Goal: Transaction & Acquisition: Purchase product/service

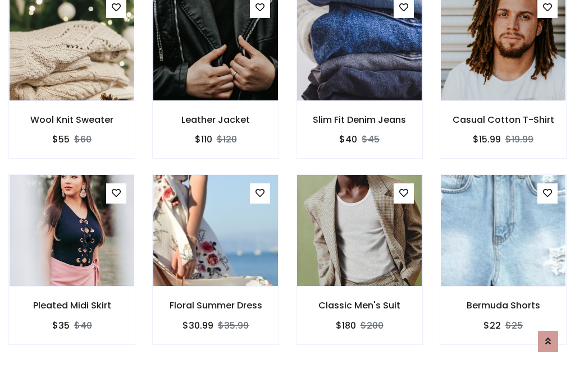
click at [287, 184] on div "Classic Men's Suit $180 $200" at bounding box center [359, 268] width 144 height 186
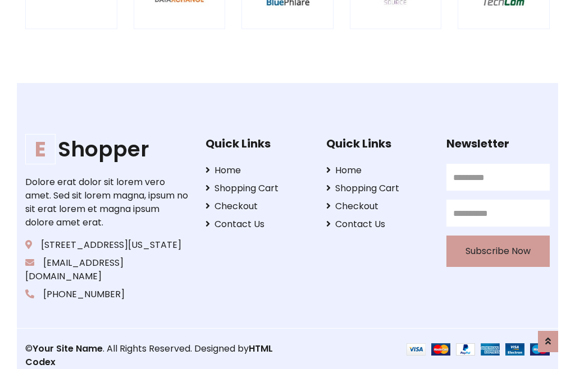
scroll to position [2137, 0]
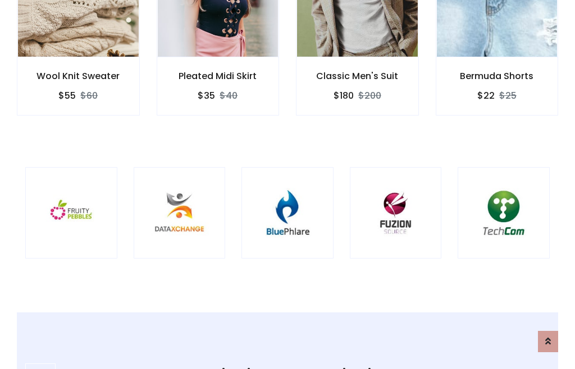
click at [287, 185] on img at bounding box center [287, 213] width 64 height 64
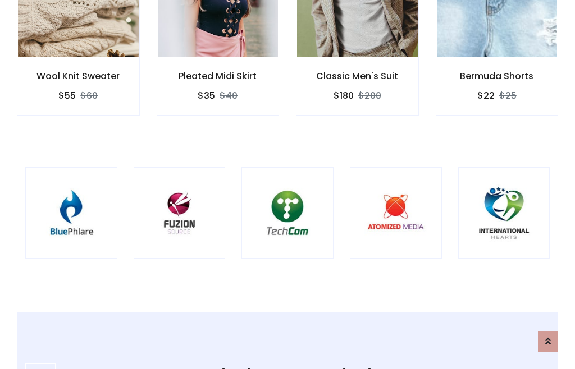
click at [287, 185] on img at bounding box center [287, 213] width 64 height 64
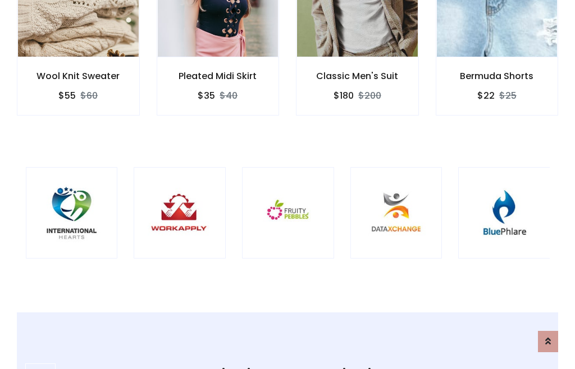
click at [287, 185] on img at bounding box center [288, 213] width 64 height 64
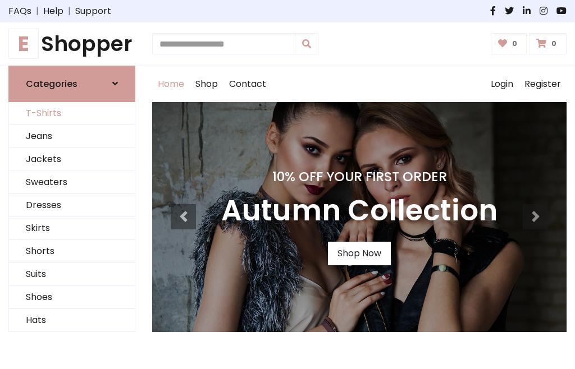
click at [72, 113] on link "T-Shirts" at bounding box center [72, 113] width 126 height 23
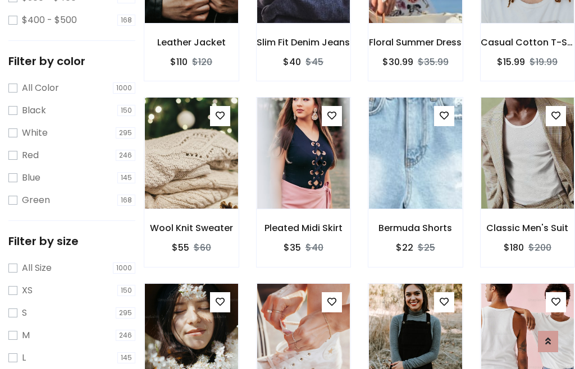
scroll to position [57, 0]
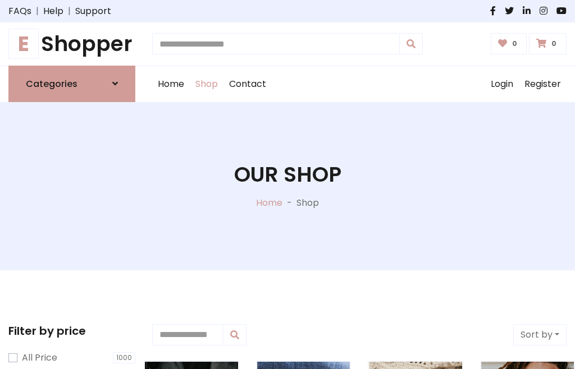
click at [72, 44] on h1 "E Shopper" at bounding box center [71, 43] width 127 height 25
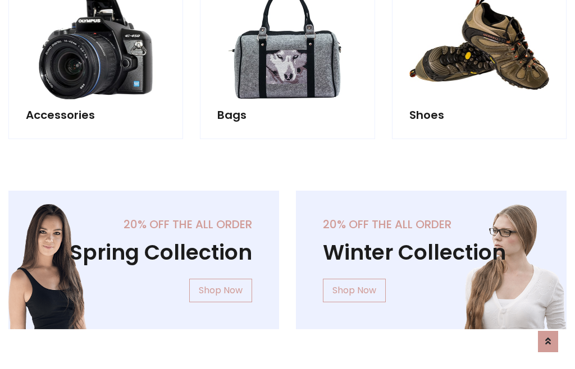
scroll to position [1091, 0]
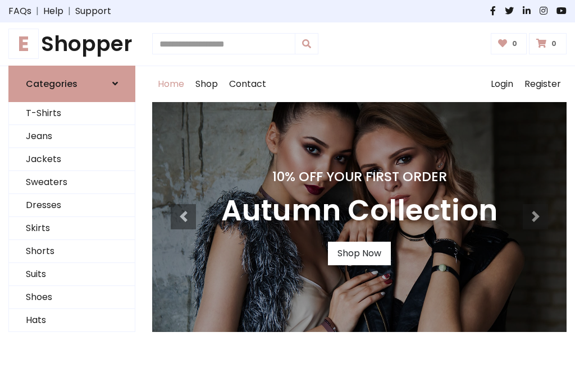
scroll to position [368, 0]
